Goal: Navigation & Orientation: Go to known website

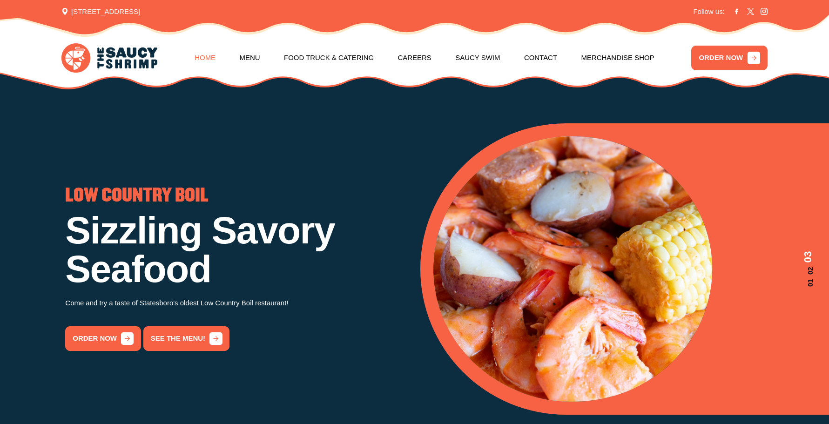
click at [199, 59] on link "Home" at bounding box center [204, 58] width 21 height 38
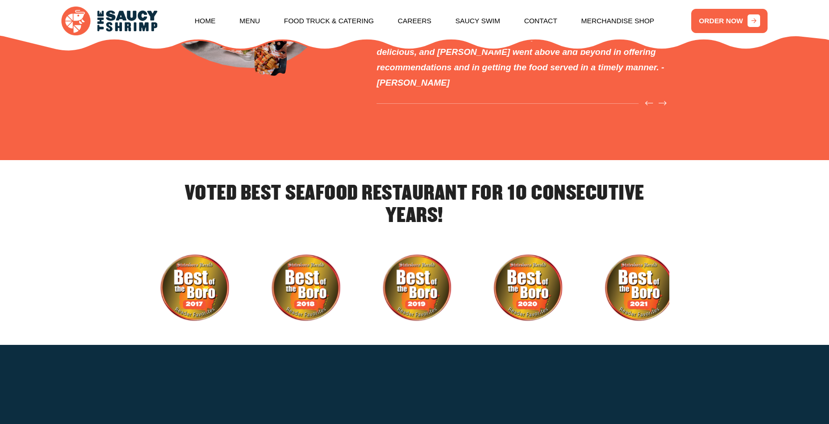
scroll to position [2927, 0]
